Goal: Task Accomplishment & Management: Complete application form

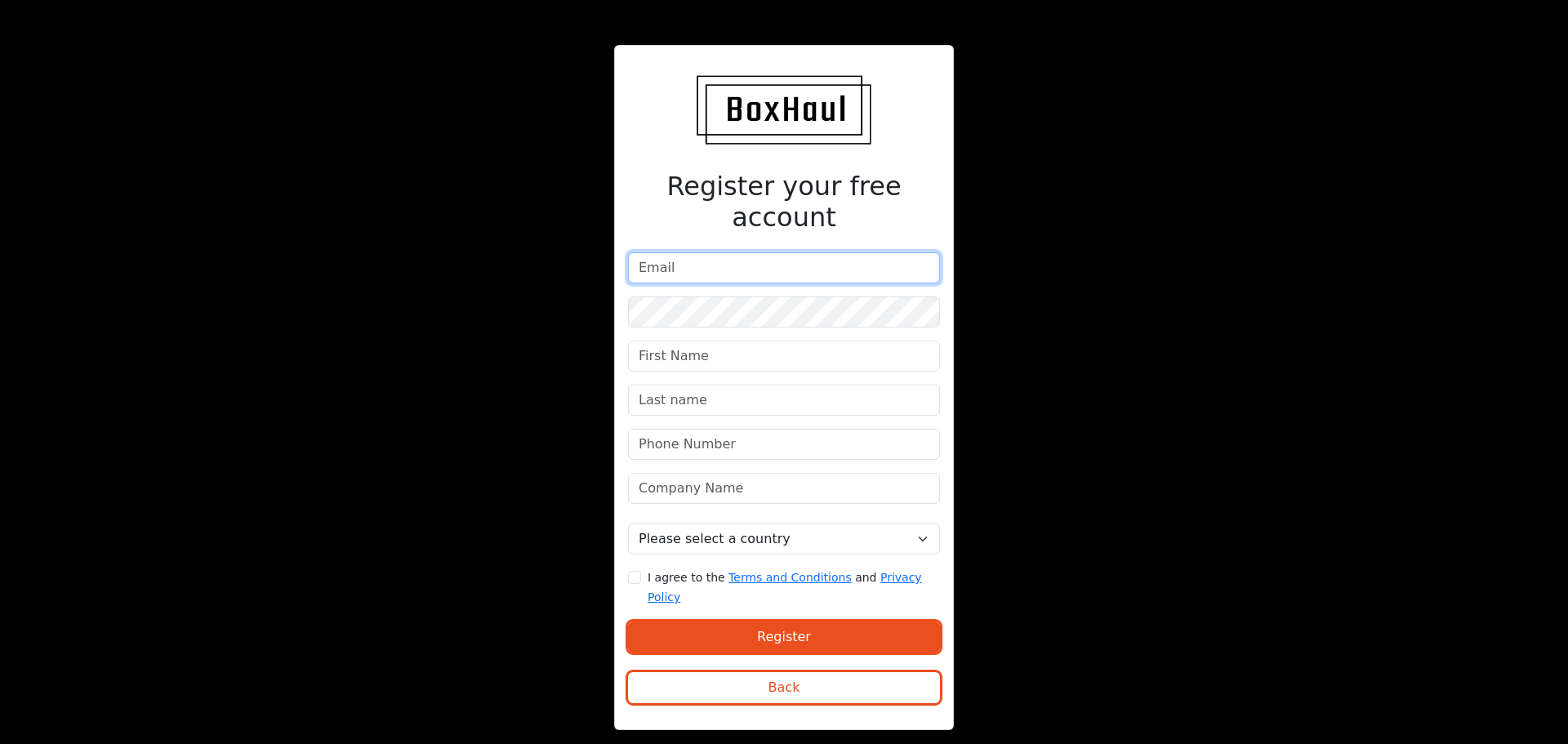
click at [651, 265] on input "email" at bounding box center [784, 267] width 312 height 31
type input "[PERSON_NAME][EMAIL_ADDRESS][PERSON_NAME][DOMAIN_NAME]"
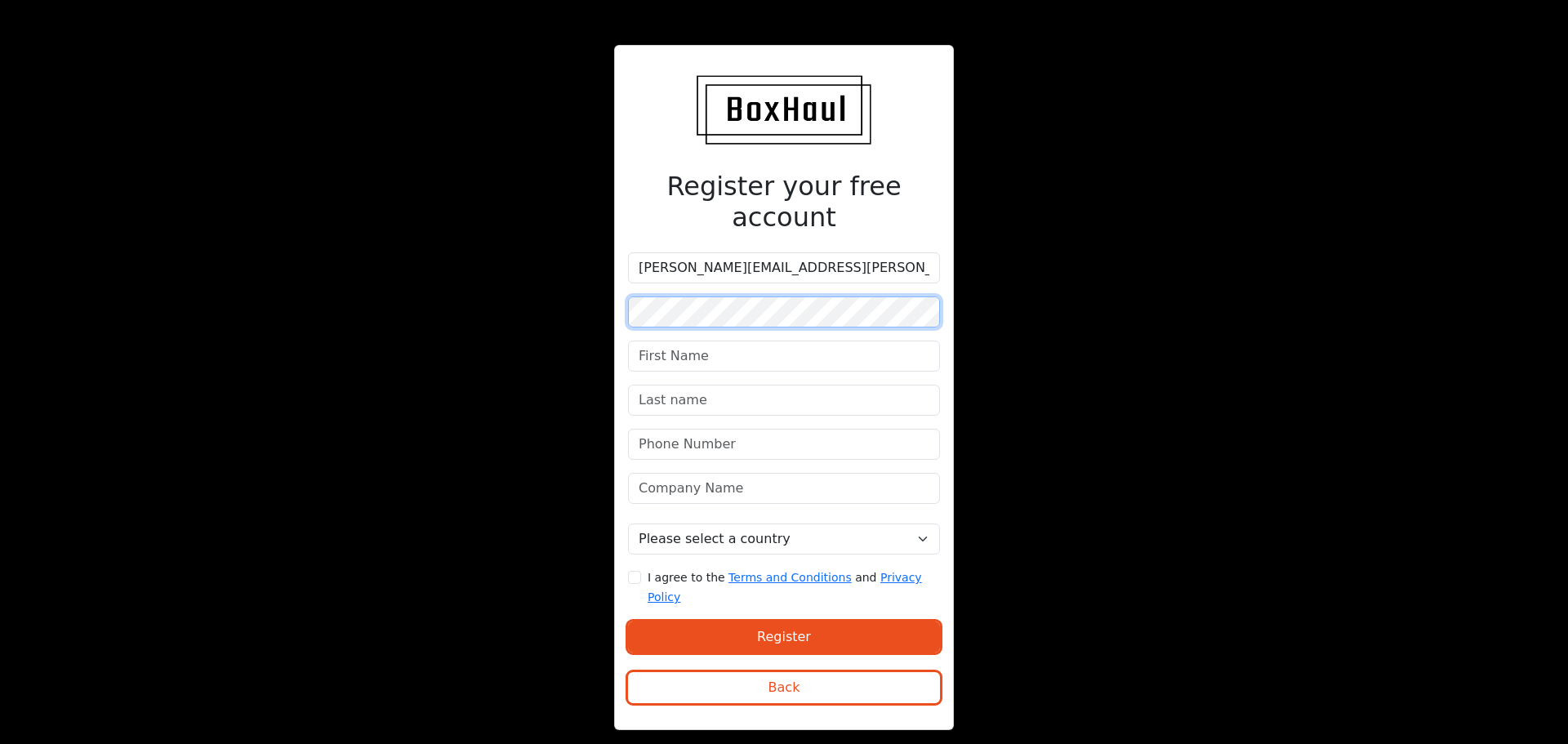
click at [626, 315] on div "Register your free account [PERSON_NAME][EMAIL_ADDRESS][PERSON_NAME][DOMAIN_NAM…" at bounding box center [784, 387] width 339 height 685
type input "Anika"
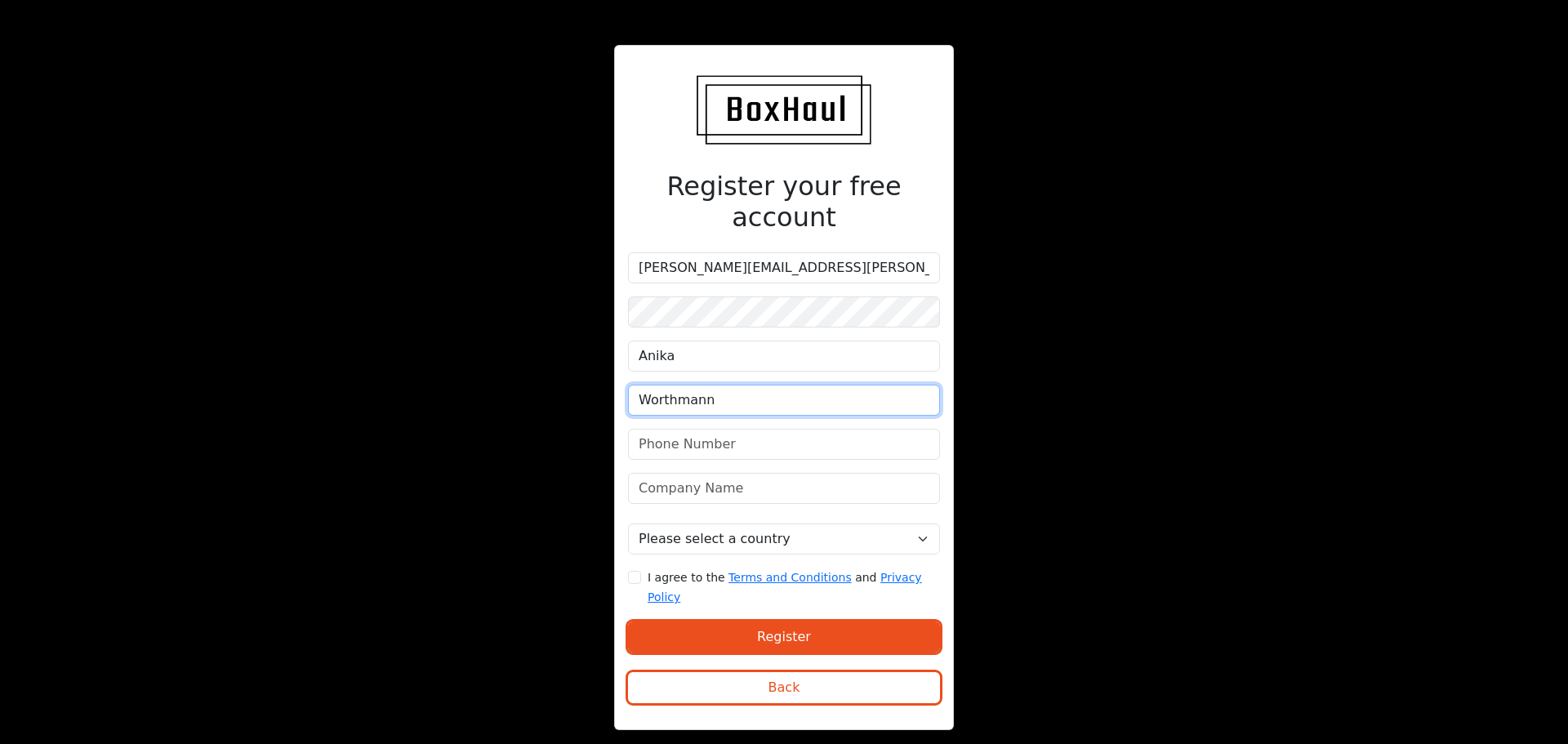
type input "Worthmann"
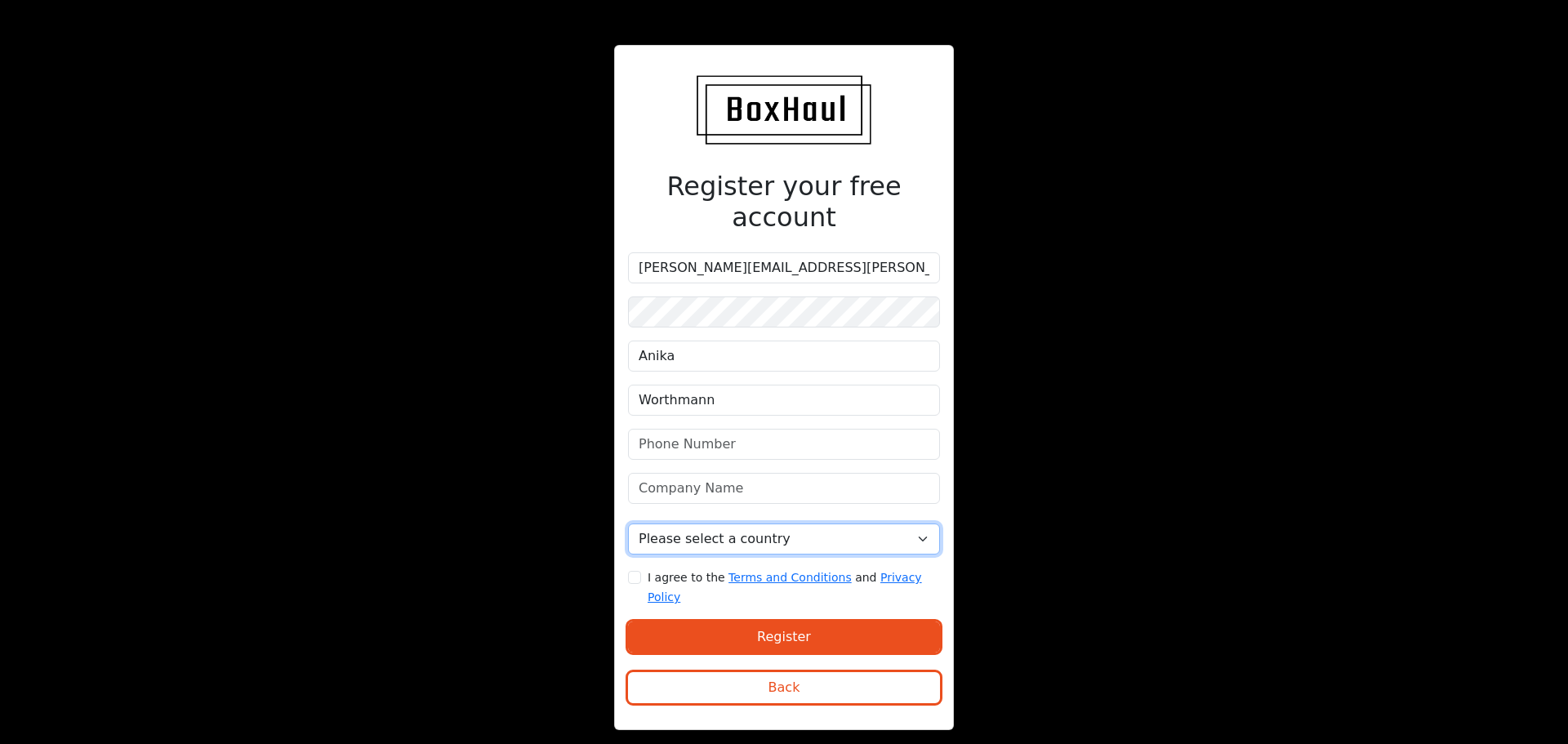
click at [804, 537] on select "Please select a country United Kingdom Afghanistan Albania Algeria American Sam…" at bounding box center [784, 538] width 312 height 31
select select "[GEOGRAPHIC_DATA]"
click at [628, 523] on select "Please select a country United Kingdom Afghanistan Albania Algeria American Sam…" at bounding box center [784, 538] width 312 height 31
click at [632, 571] on input "I agree to the Terms and Conditions and Privacy Policy" at bounding box center [634, 576] width 13 height 13
checkbox input "true"
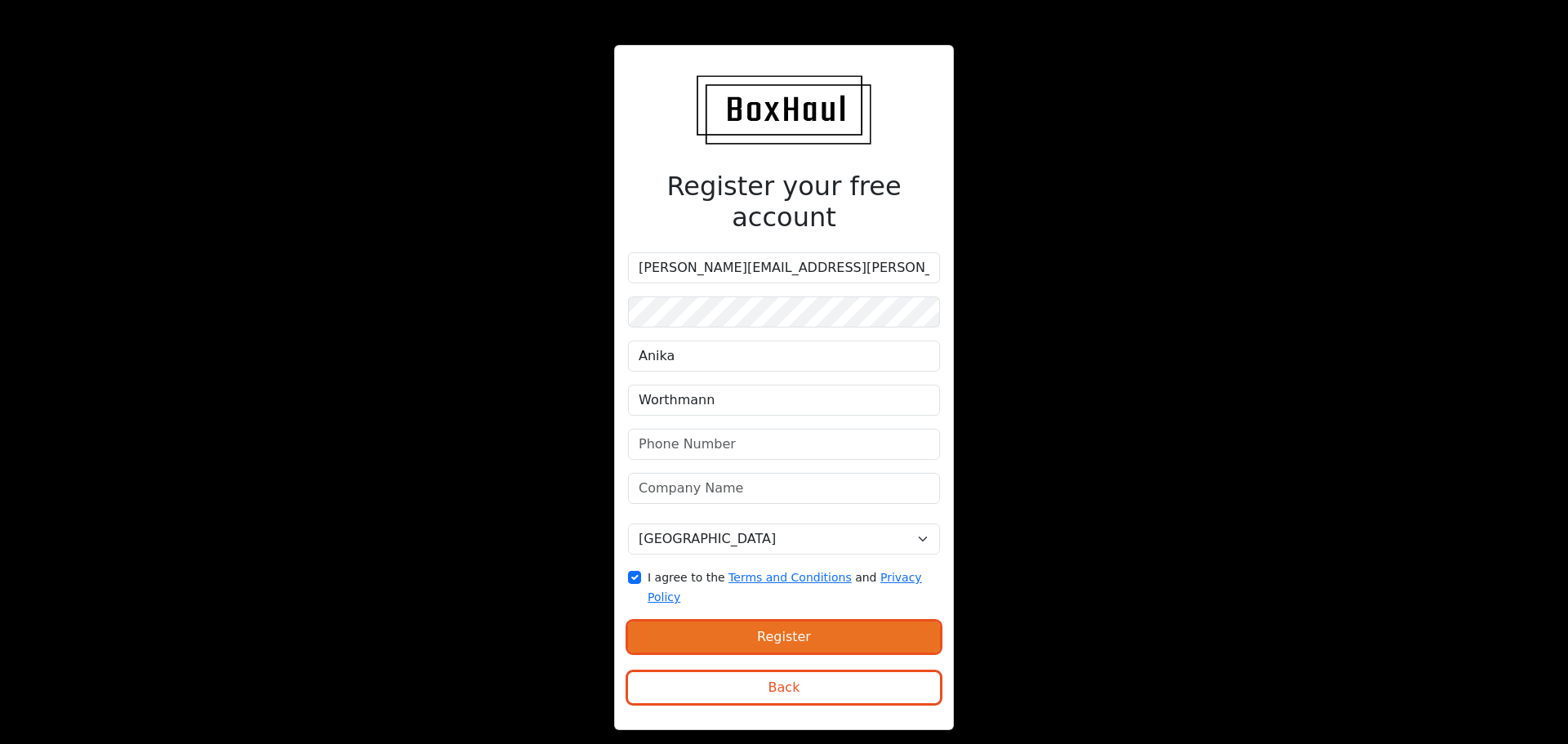
click at [809, 621] on button "Register" at bounding box center [784, 636] width 312 height 31
